Goal: Find specific page/section: Find specific page/section

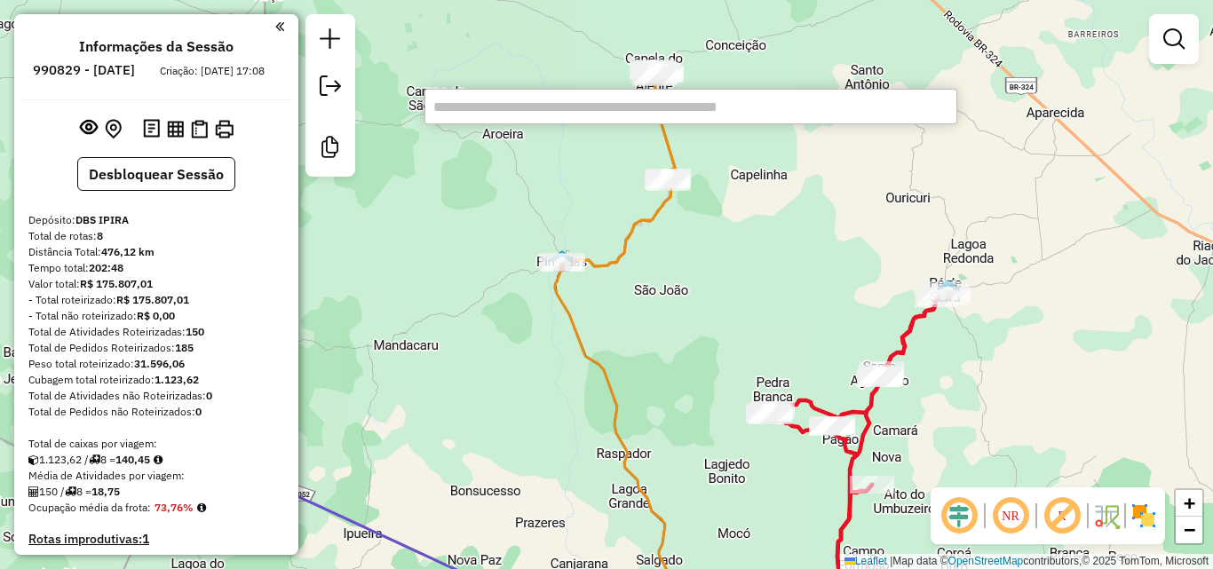
scroll to position [865, 0]
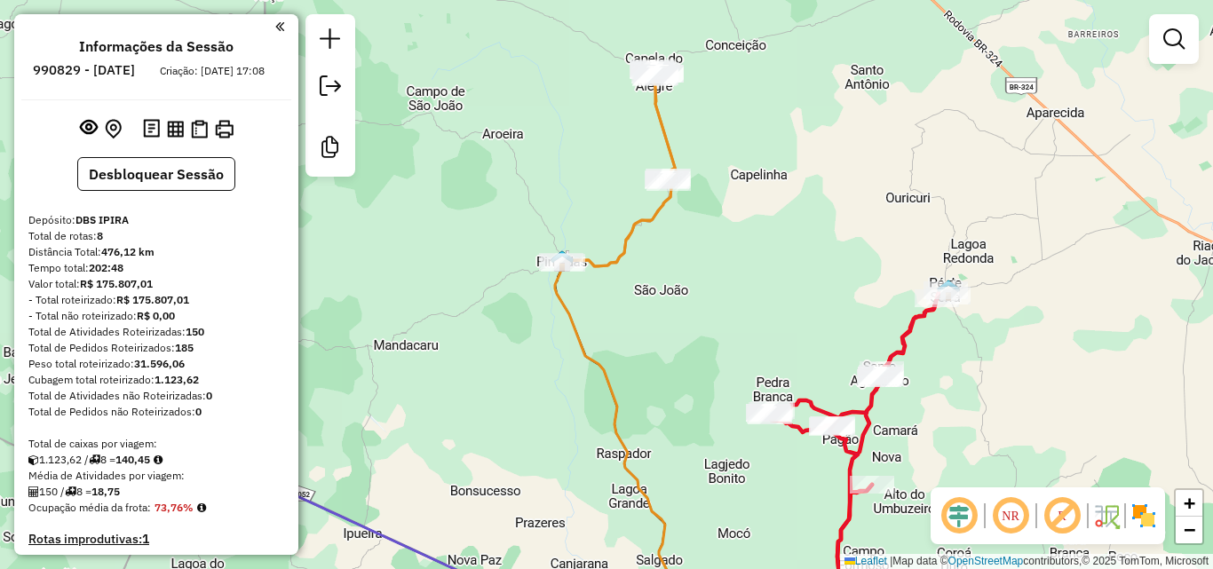
scroll to position [865, 0]
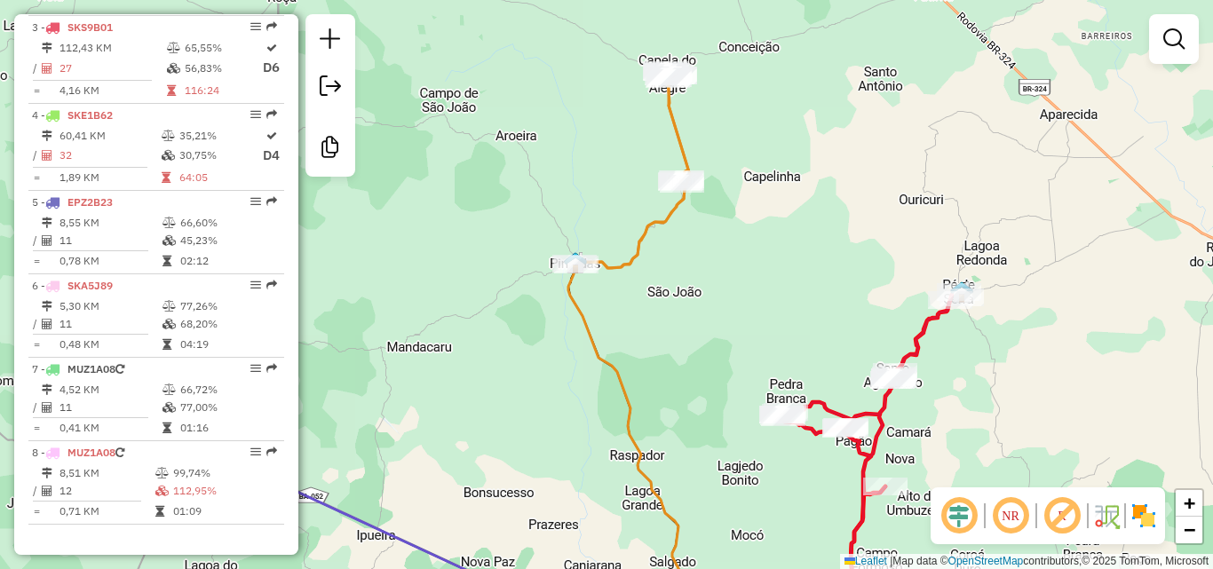
drag, startPoint x: 470, startPoint y: 234, endPoint x: 519, endPoint y: 203, distance: 57.4
click at [519, 203] on div "Janela de atendimento Grade de atendimento Capacidade Transportadoras Veículos …" at bounding box center [606, 284] width 1213 height 569
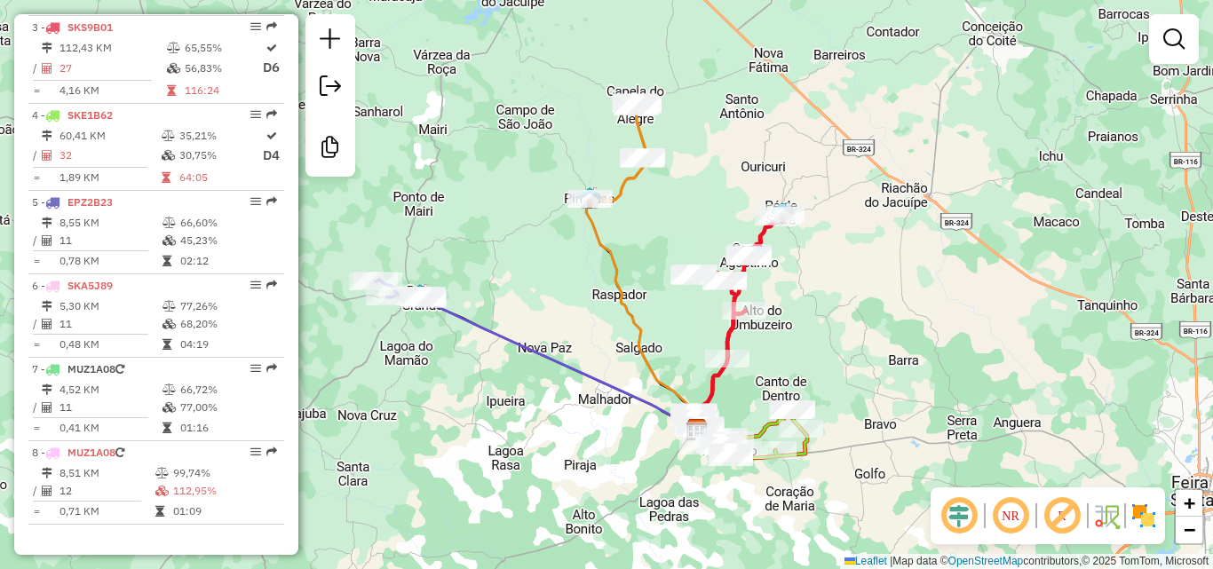
click at [515, 210] on div "Janela de atendimento Grade de atendimento Capacidade Transportadoras Veículos …" at bounding box center [606, 284] width 1213 height 569
